Goal: Contribute content: Add original content to the website for others to see

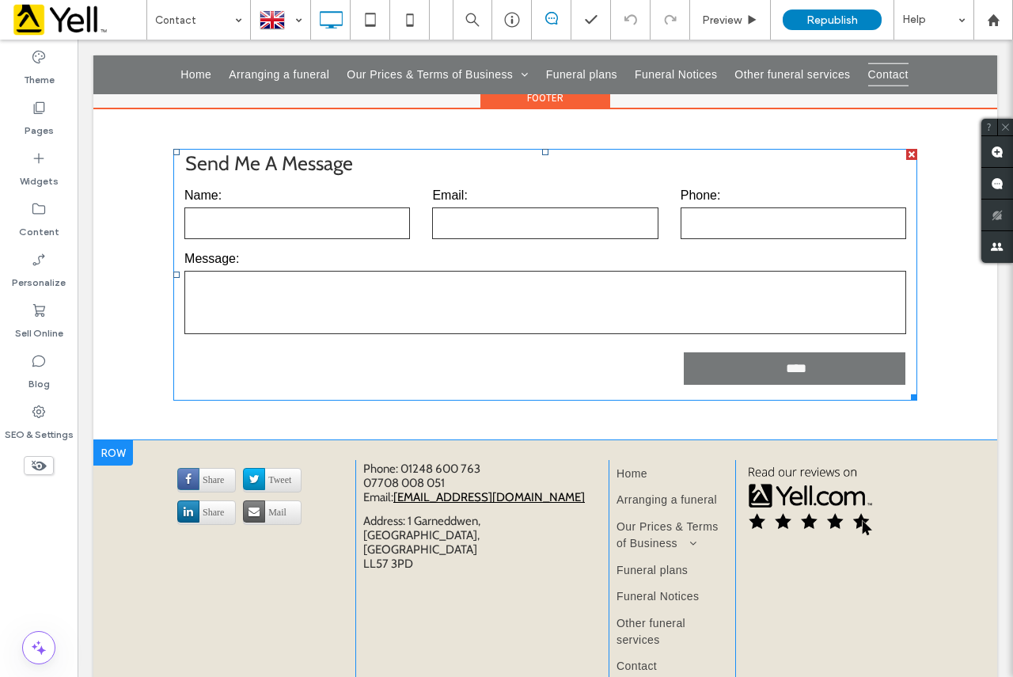
scroll to position [1187, 0]
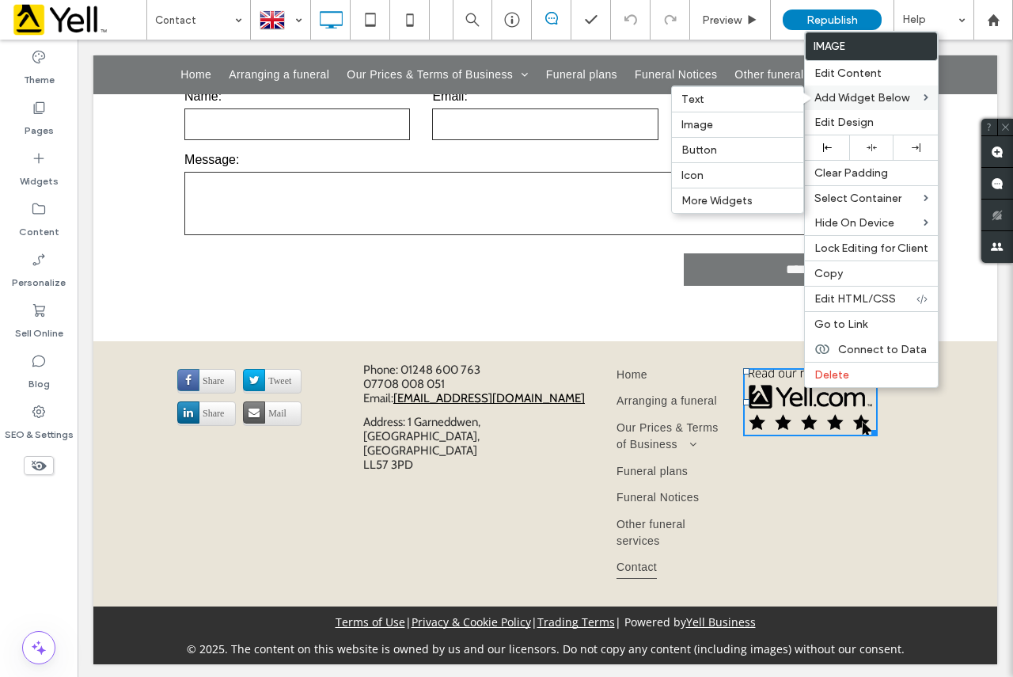
click at [866, 99] on span "Add Widget Below" at bounding box center [861, 97] width 95 height 13
click at [722, 123] on label "Image" at bounding box center [737, 124] width 112 height 13
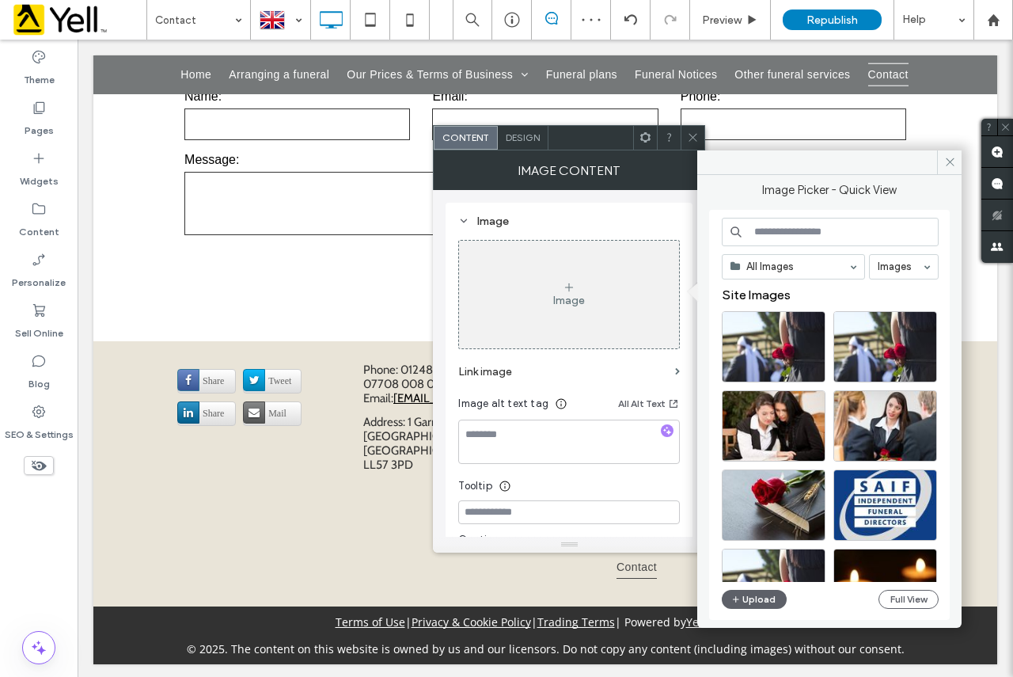
click at [570, 285] on icon at bounding box center [569, 287] width 13 height 13
click at [791, 234] on input at bounding box center [830, 232] width 217 height 28
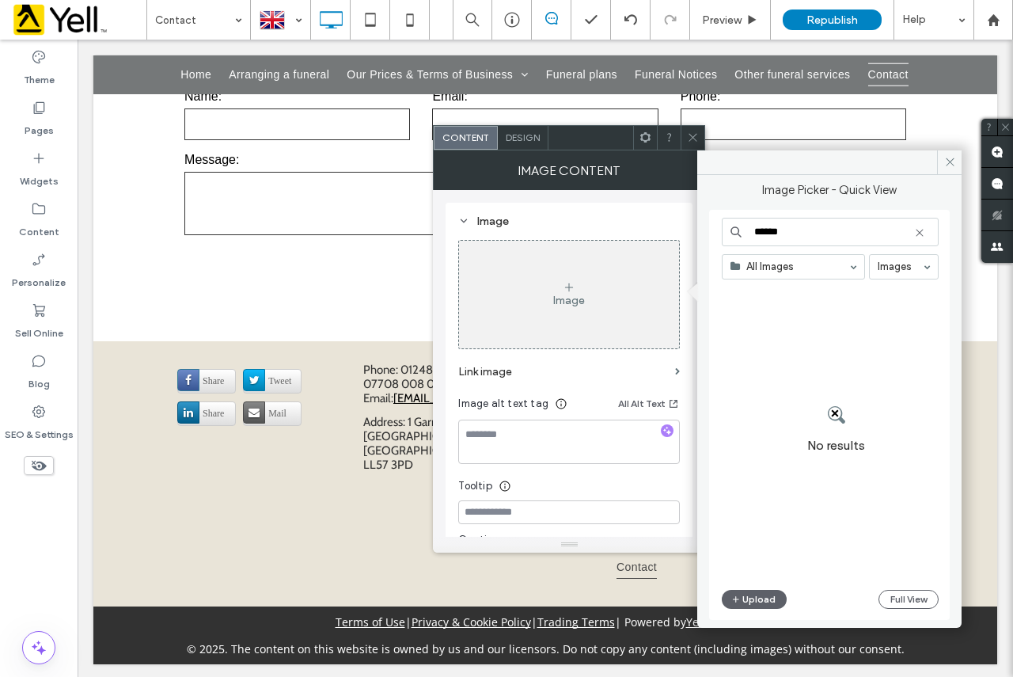
type input "******"
click at [773, 598] on button "Upload" at bounding box center [754, 599] width 65 height 19
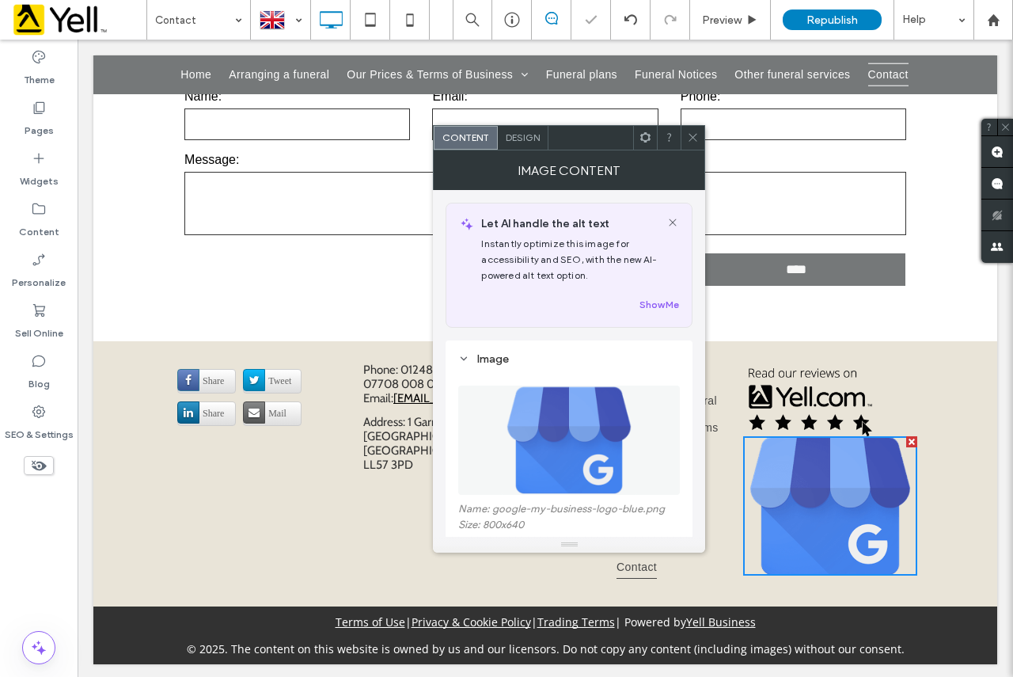
click at [693, 147] on span at bounding box center [693, 138] width 12 height 24
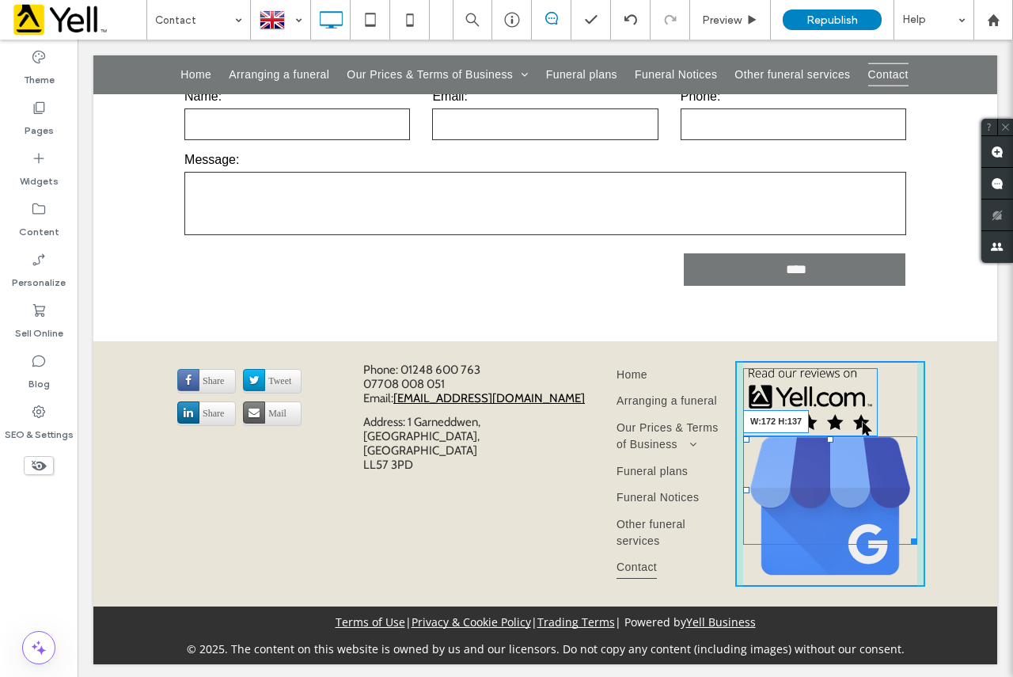
drag, startPoint x: 908, startPoint y: 573, endPoint x: 992, endPoint y: 574, distance: 84.7
click at [889, 552] on div "Click To Paste W:172 H:137" at bounding box center [830, 474] width 190 height 226
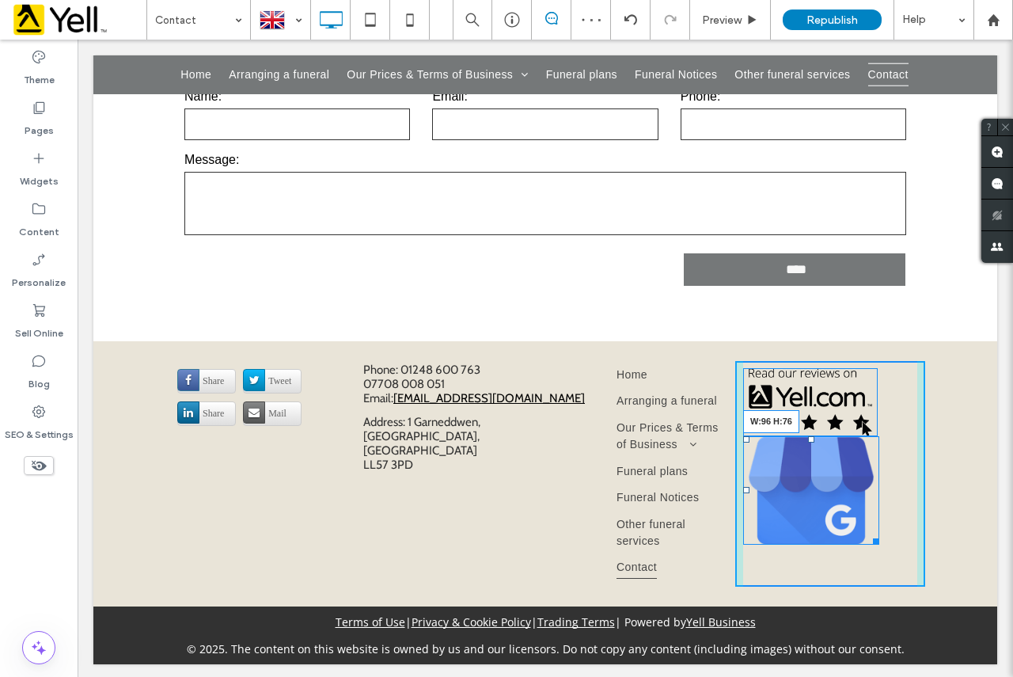
drag, startPoint x: 870, startPoint y: 544, endPoint x: 840, endPoint y: 511, distance: 44.2
click at [840, 511] on div "Click To Paste W:96 H:76" at bounding box center [830, 474] width 190 height 226
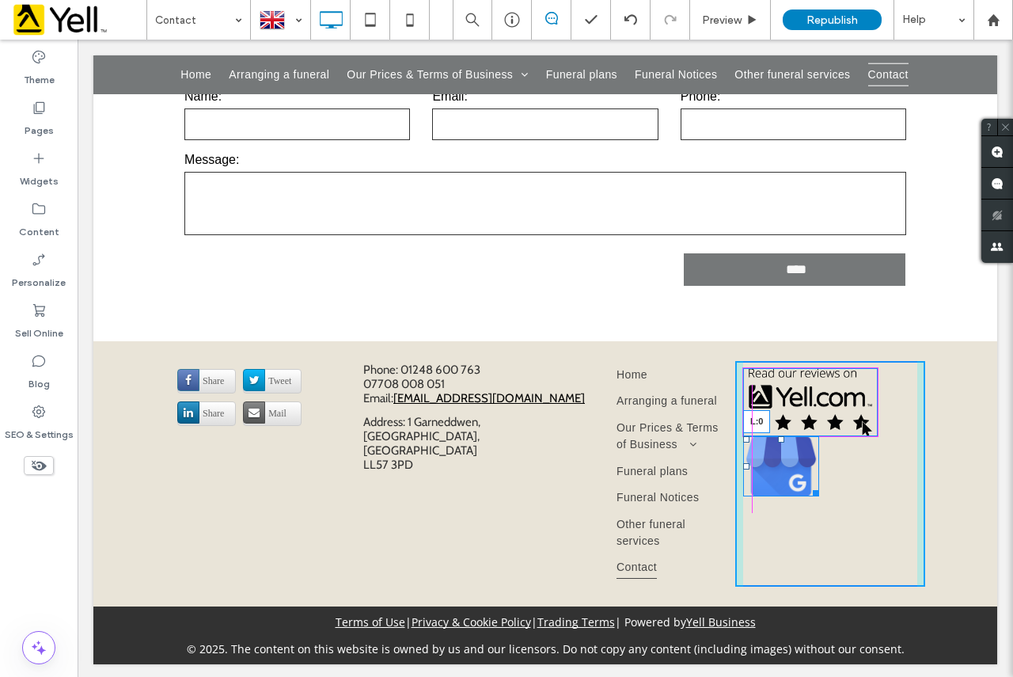
drag, startPoint x: 741, startPoint y: 470, endPoint x: 821, endPoint y: 514, distance: 91.4
click at [743, 475] on div "L:0" at bounding box center [781, 466] width 76 height 61
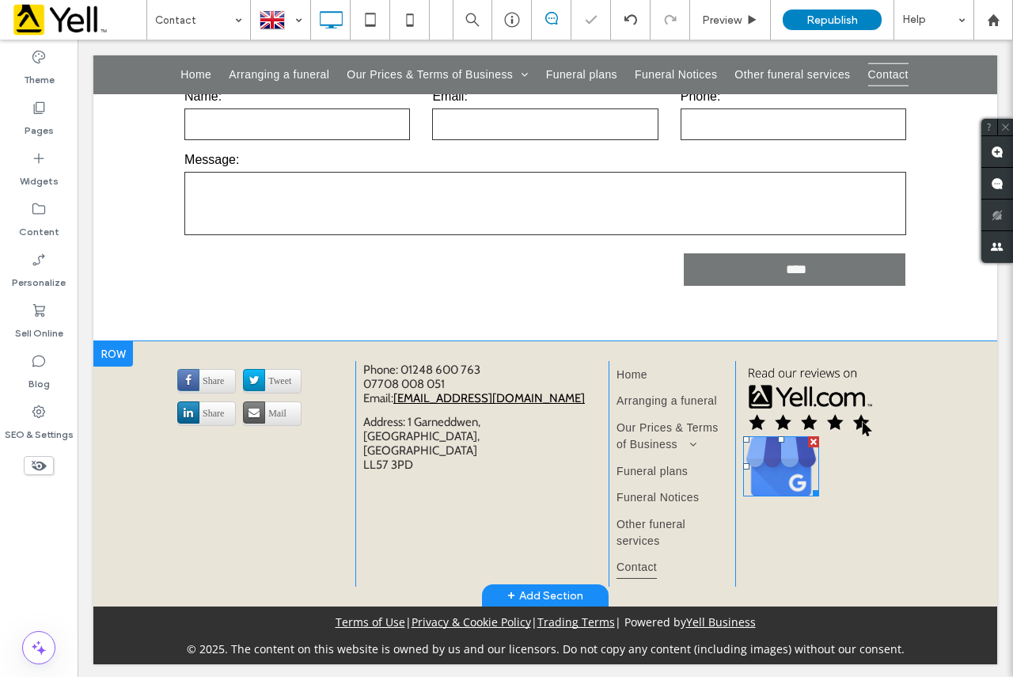
click at [768, 478] on img at bounding box center [781, 466] width 76 height 61
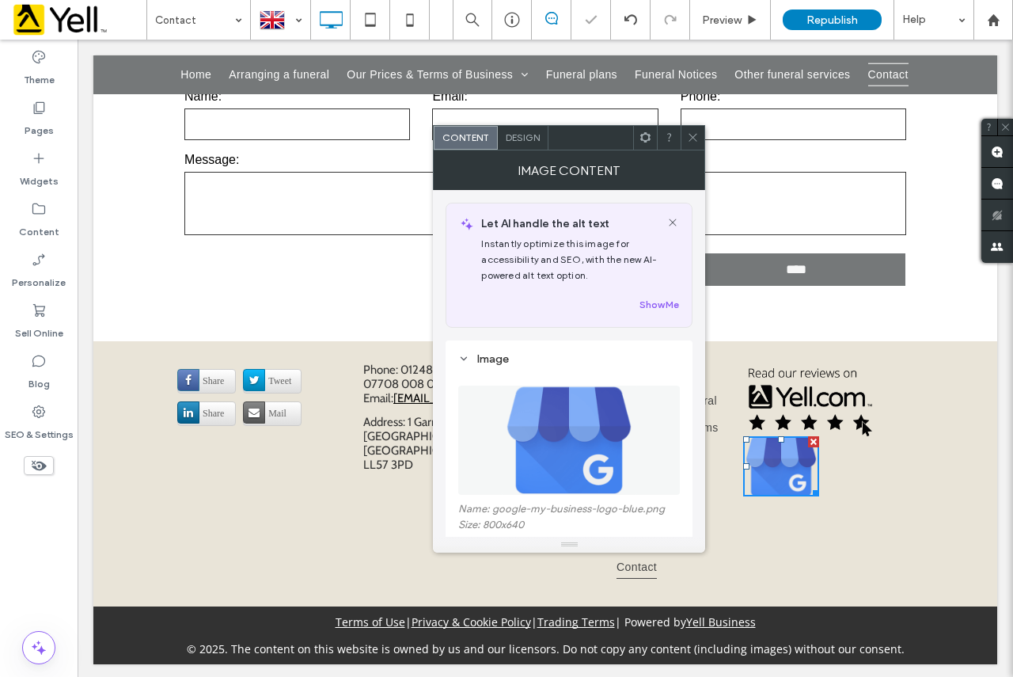
click at [528, 139] on span "Design" at bounding box center [523, 137] width 34 height 12
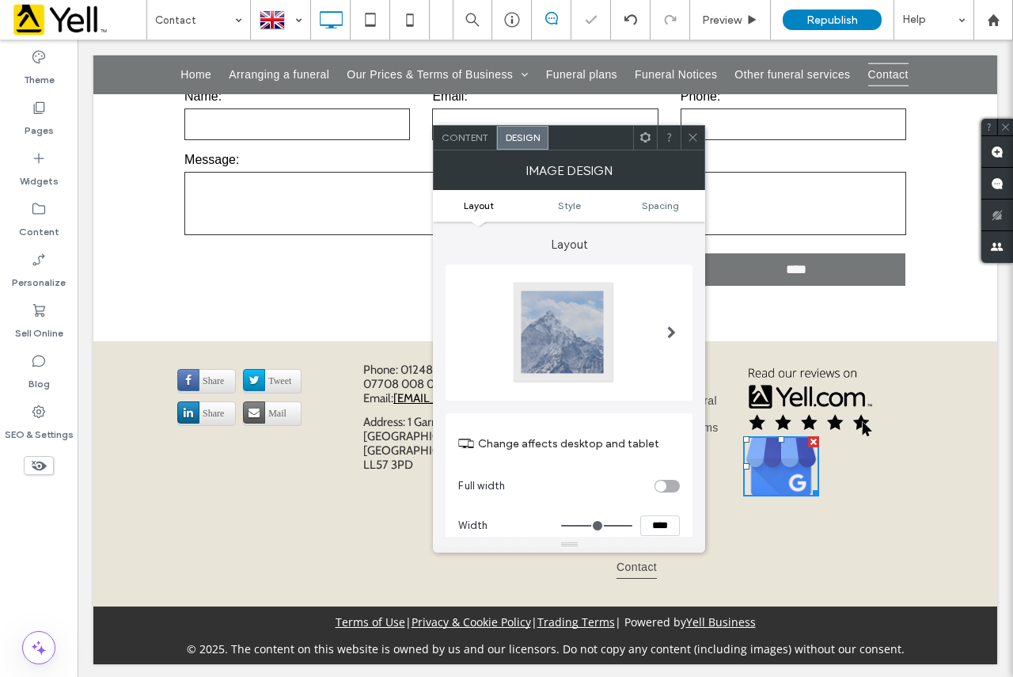
click at [528, 139] on span "Design" at bounding box center [523, 137] width 34 height 12
click at [484, 149] on div "Content" at bounding box center [465, 138] width 63 height 24
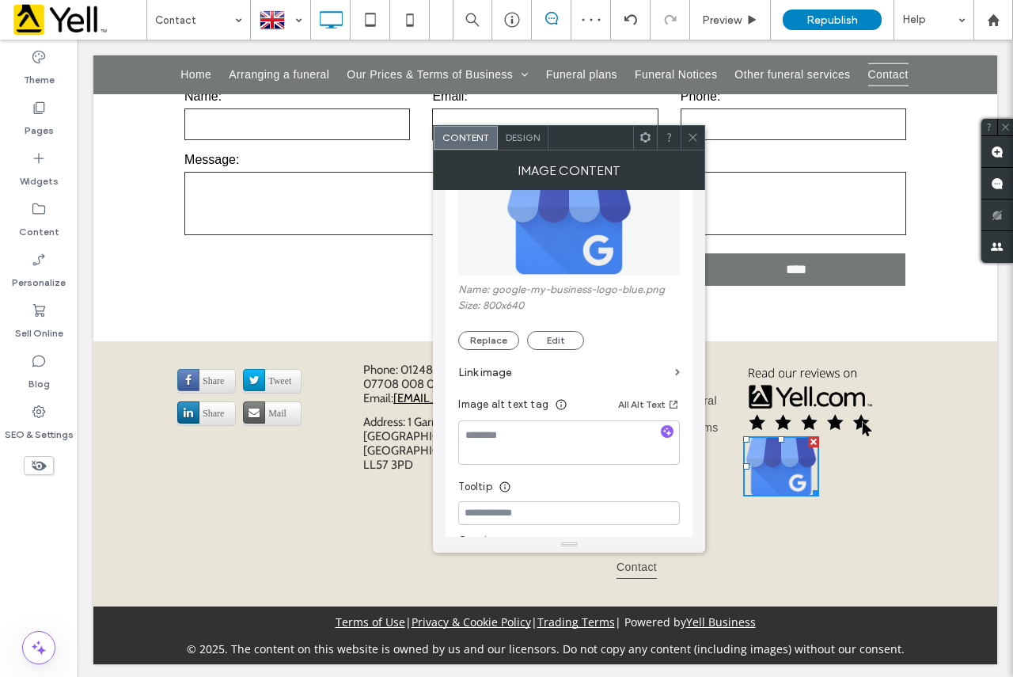
scroll to position [237, 0]
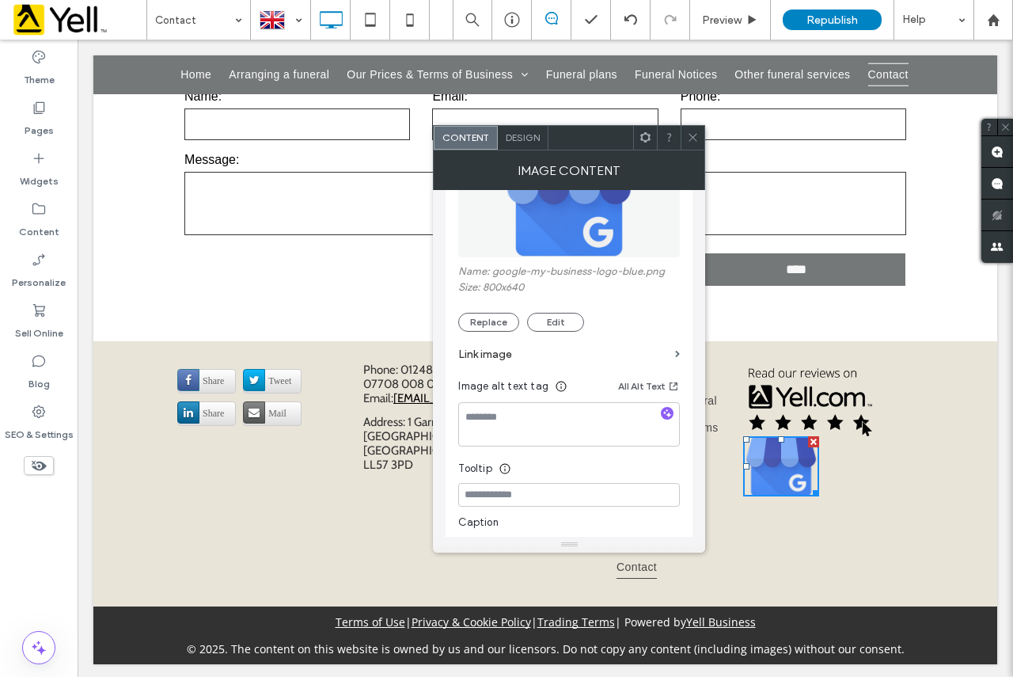
click at [502, 354] on label "Link image" at bounding box center [563, 353] width 210 height 29
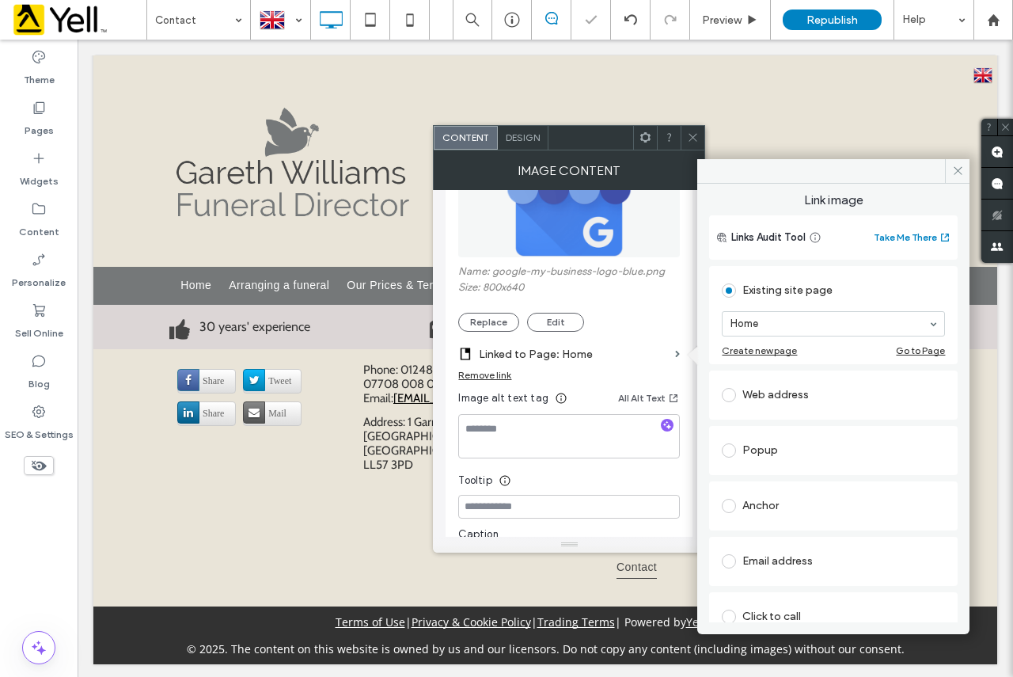
click at [764, 389] on div "Web address" at bounding box center [833, 394] width 223 height 25
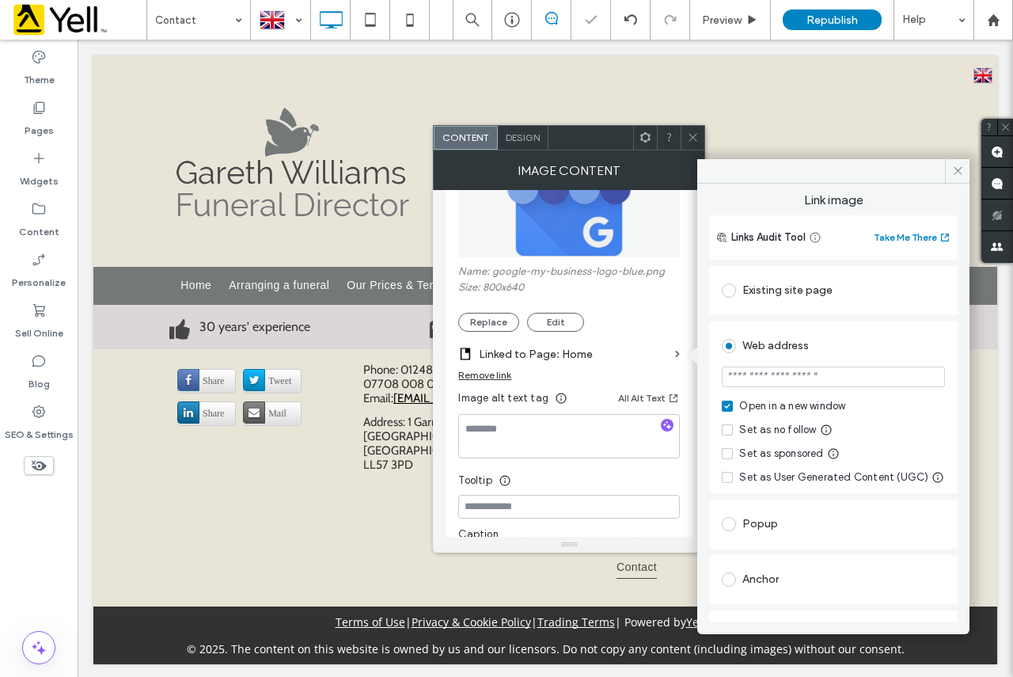
click at [777, 381] on input "url" at bounding box center [833, 376] width 223 height 21
paste input "**********"
type input "**********"
click at [957, 165] on icon at bounding box center [958, 171] width 12 height 12
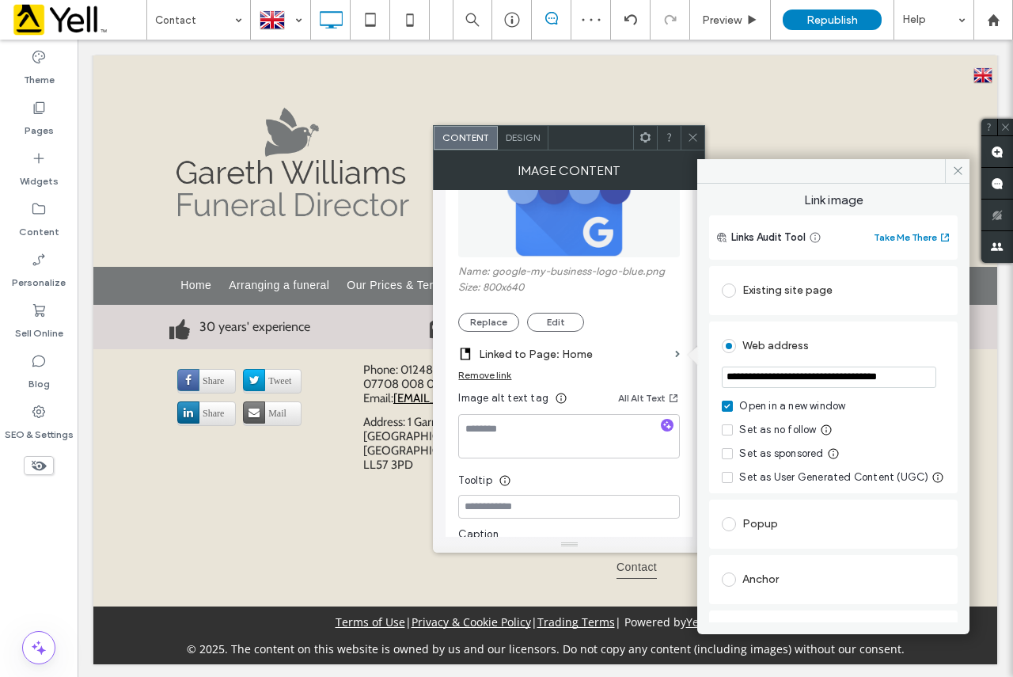
scroll to position [0, 0]
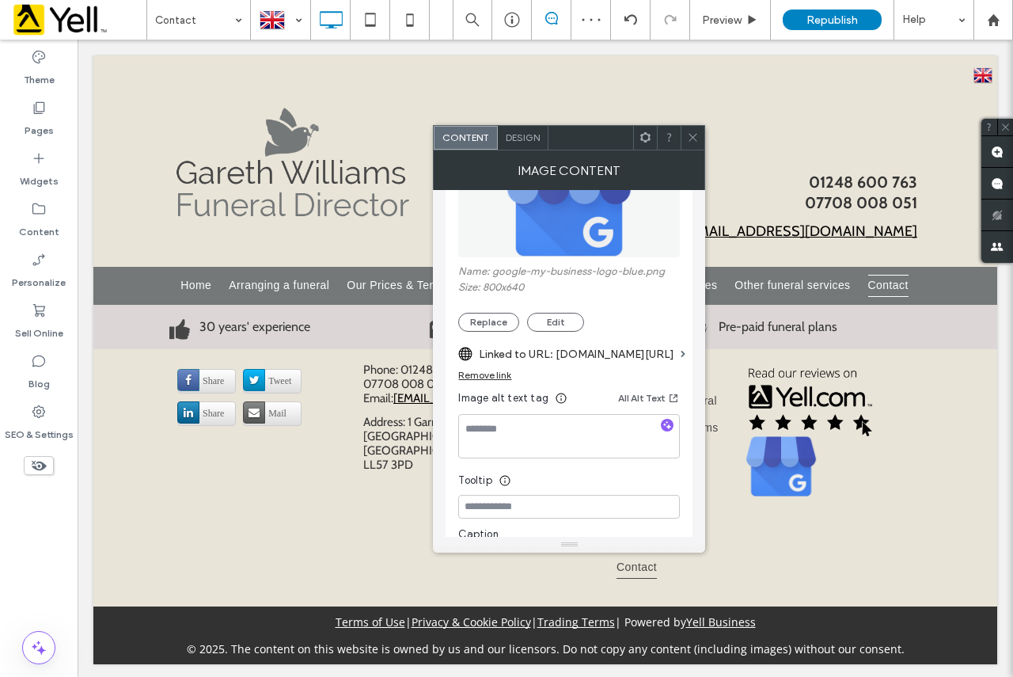
drag, startPoint x: 686, startPoint y: 134, endPoint x: 628, endPoint y: 72, distance: 85.1
click at [686, 134] on div at bounding box center [693, 138] width 24 height 24
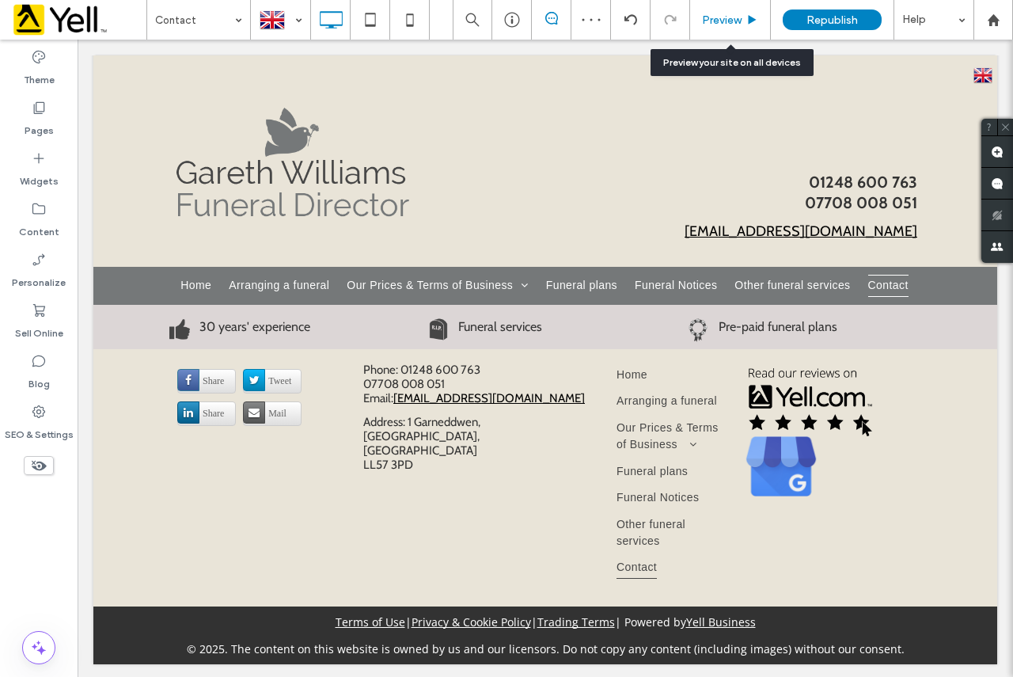
click at [742, 13] on div "Preview" at bounding box center [730, 19] width 80 height 13
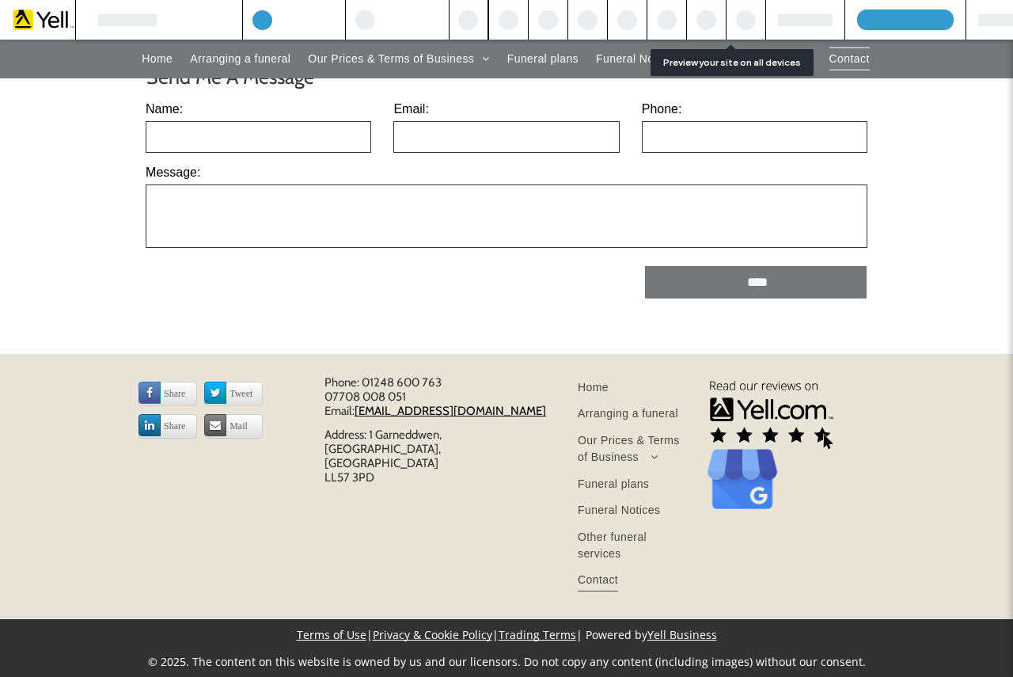
scroll to position [1159, 0]
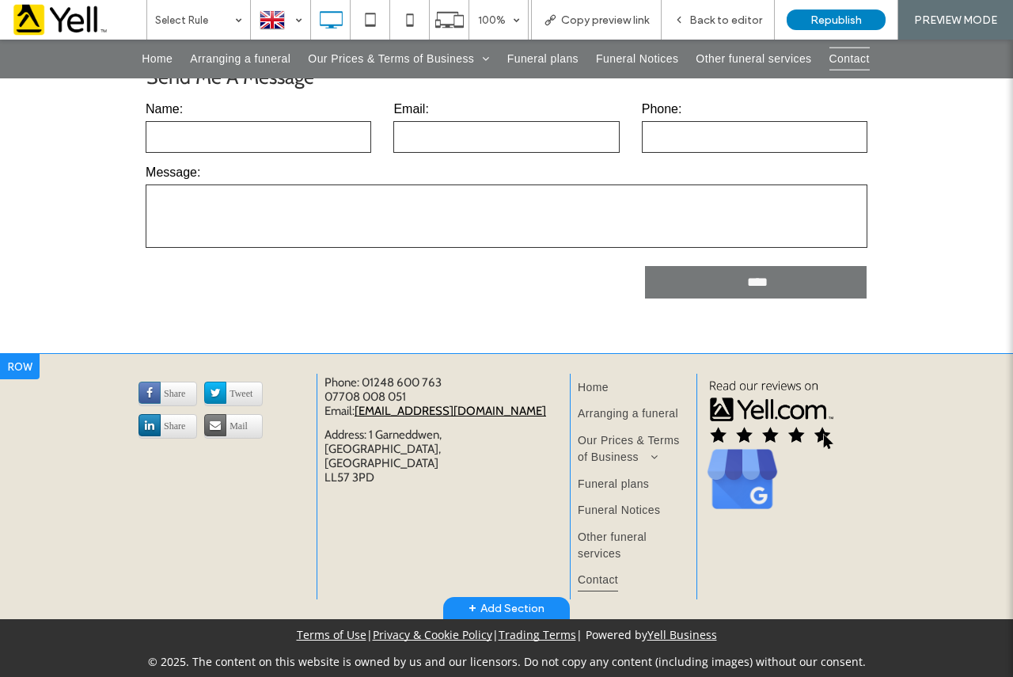
click at [740, 485] on img at bounding box center [742, 479] width 76 height 61
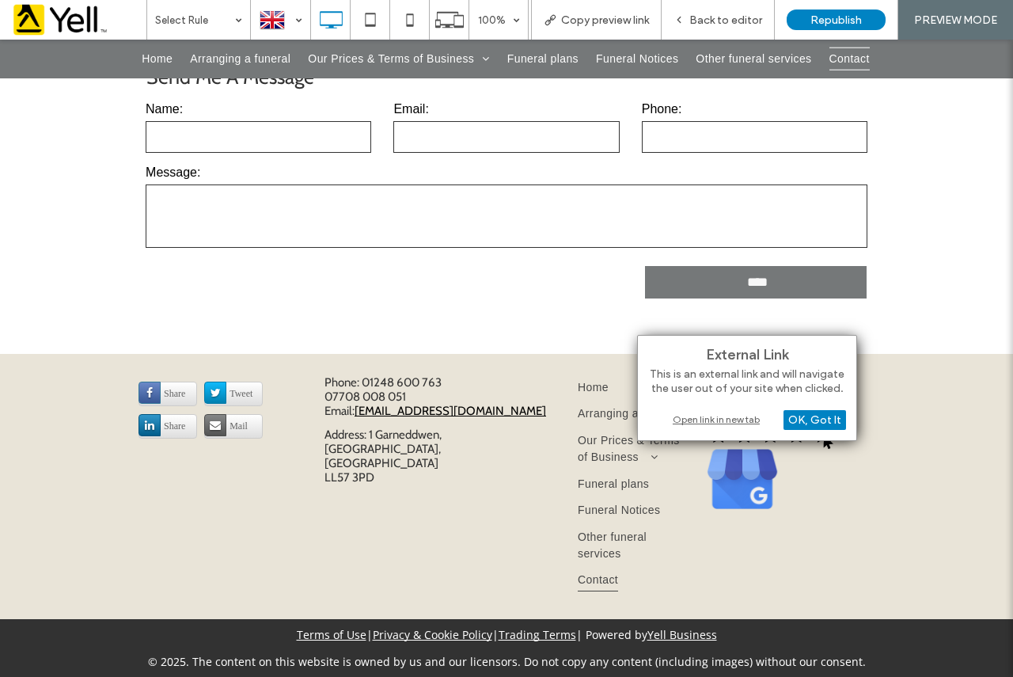
click at [738, 422] on div "Open link in new tab" at bounding box center [747, 419] width 198 height 17
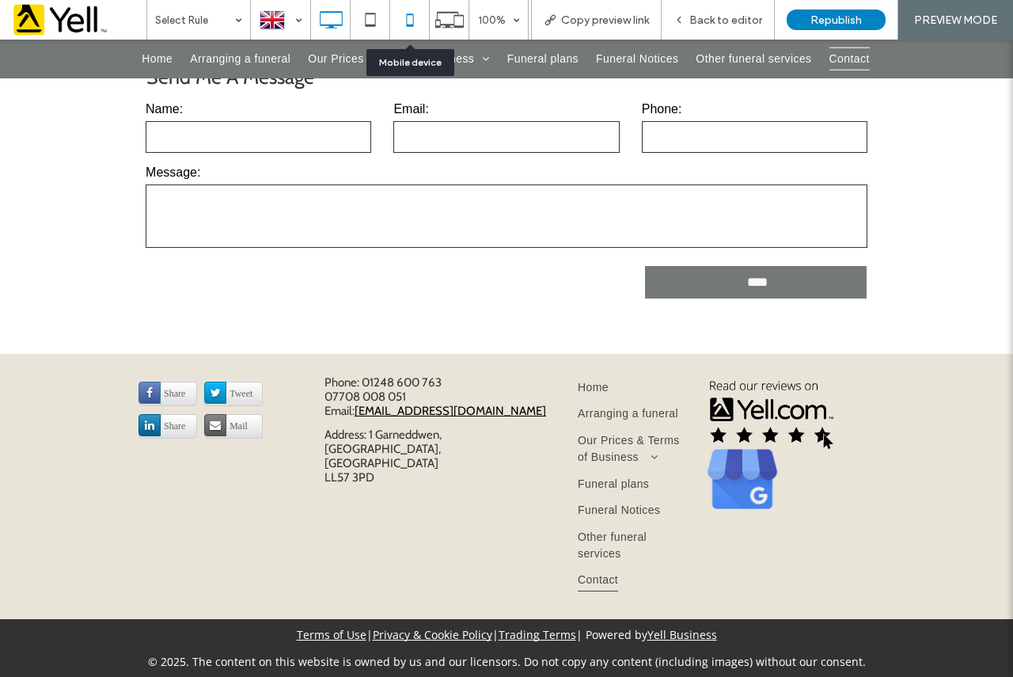
click at [411, 28] on icon at bounding box center [410, 20] width 32 height 32
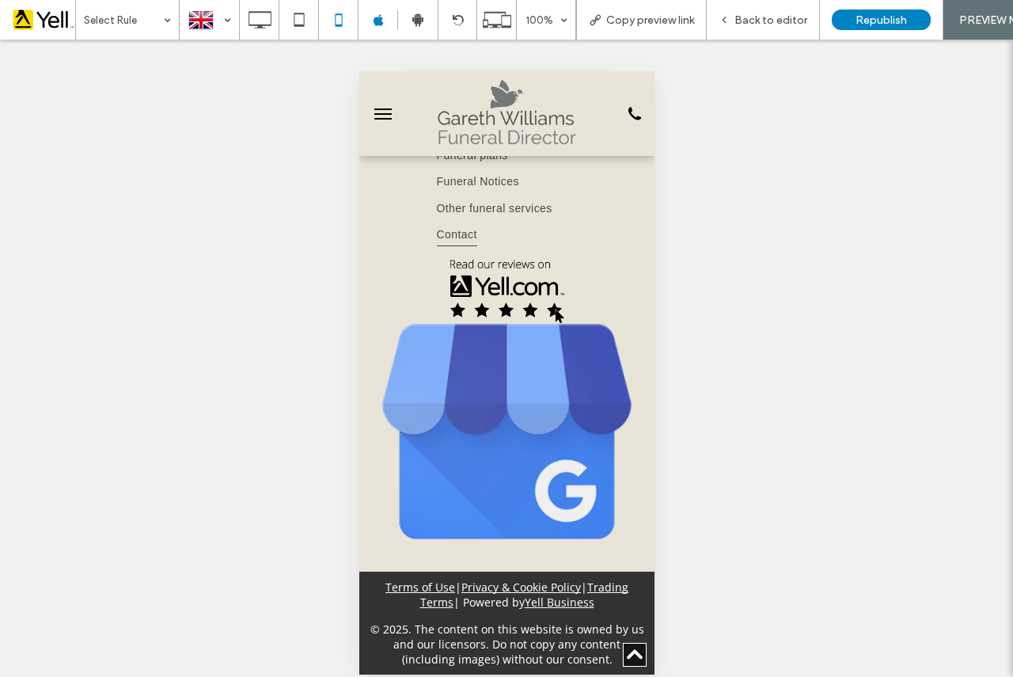
scroll to position [1400, 0]
click at [769, 27] on div "Back to editor" at bounding box center [763, 20] width 113 height 40
click at [776, 25] on span "Back to editor" at bounding box center [770, 19] width 73 height 13
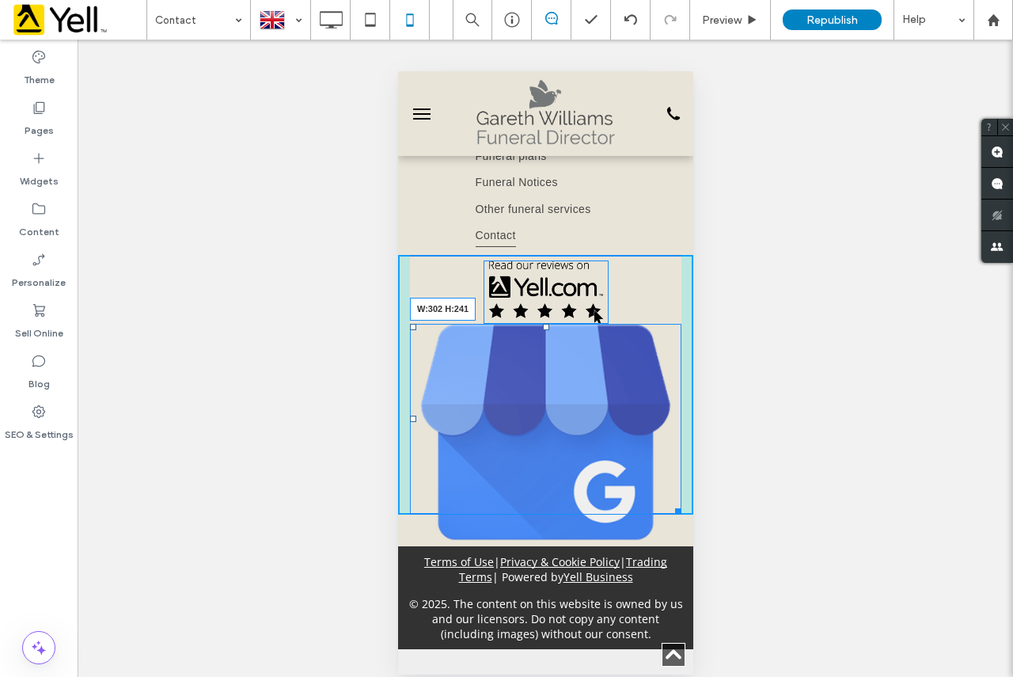
scroll to position [1391, 0]
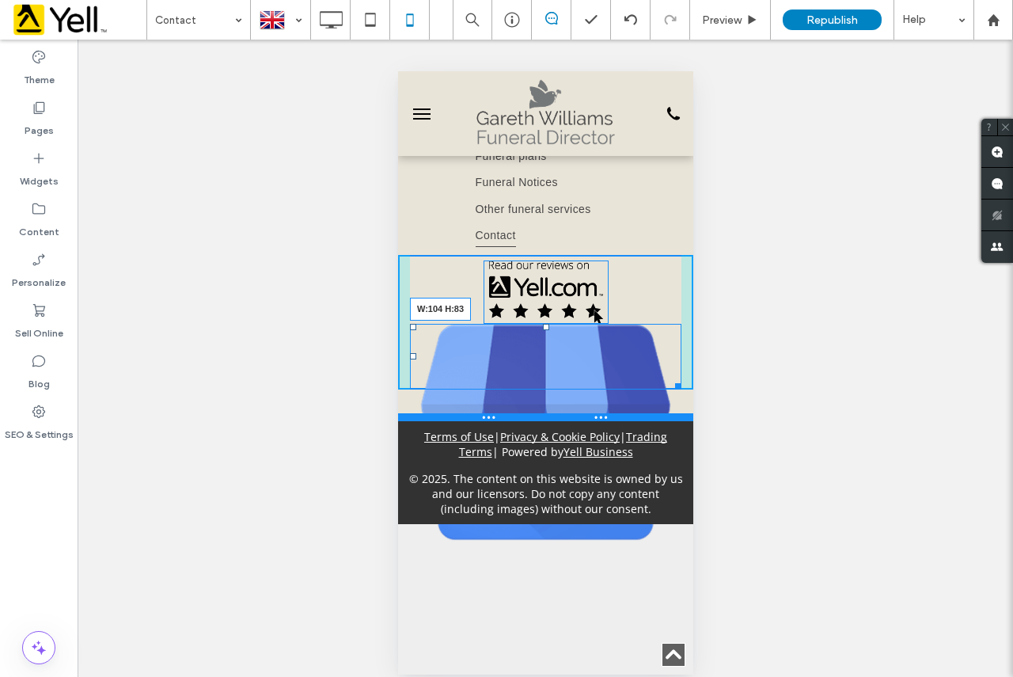
drag, startPoint x: 664, startPoint y: 535, endPoint x: 575, endPoint y: 434, distance: 134.6
click at [575, 421] on div "***** ******** ******* ******** ***** Click To Paste Phone: [PHONE_NUMBER] 0770…" at bounding box center [544, 125] width 295 height 591
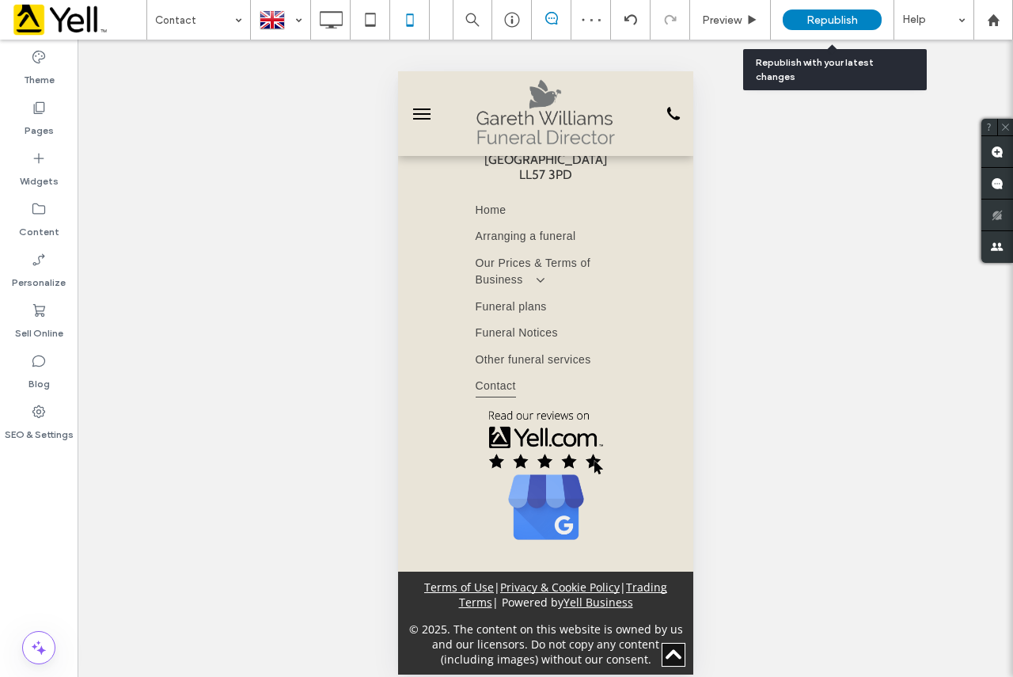
click at [840, 19] on span "Republish" at bounding box center [831, 19] width 51 height 13
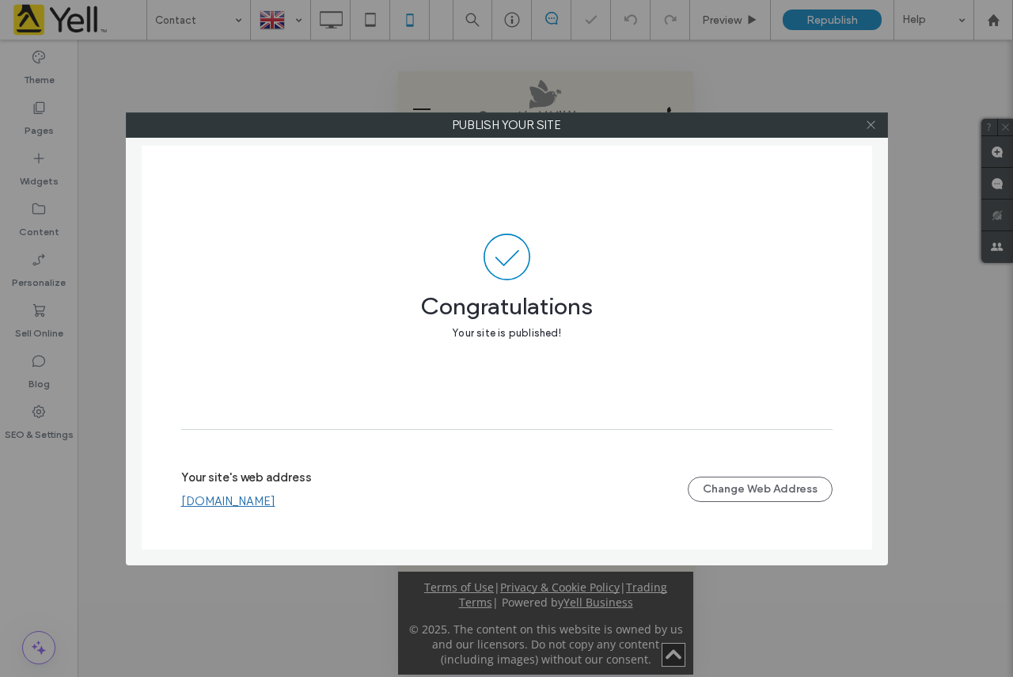
click at [870, 123] on use at bounding box center [870, 125] width 8 height 8
